Goal: Find specific page/section: Find specific page/section

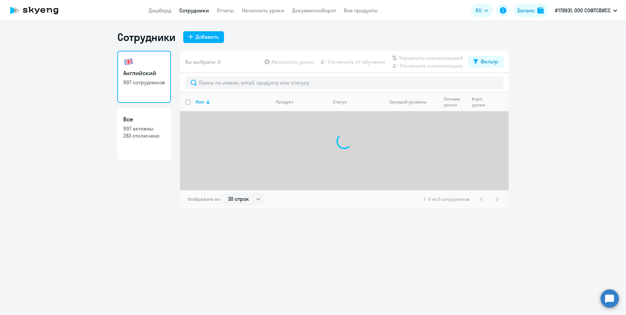
select select "30"
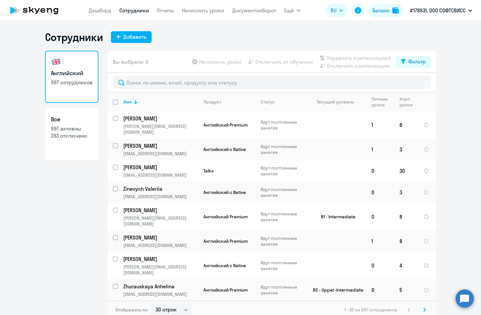
click at [55, 130] on p "997 активны" at bounding box center [72, 128] width 42 height 7
select select "30"
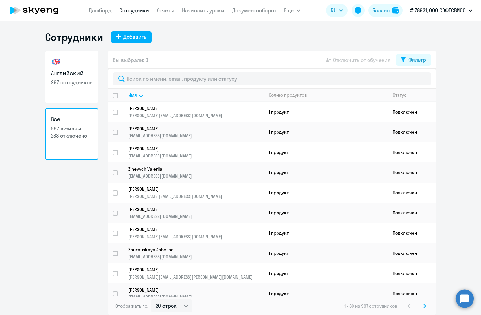
click at [86, 68] on link "Английский 997 сотрудников" at bounding box center [71, 77] width 53 height 52
select select "30"
